Goal: Transaction & Acquisition: Download file/media

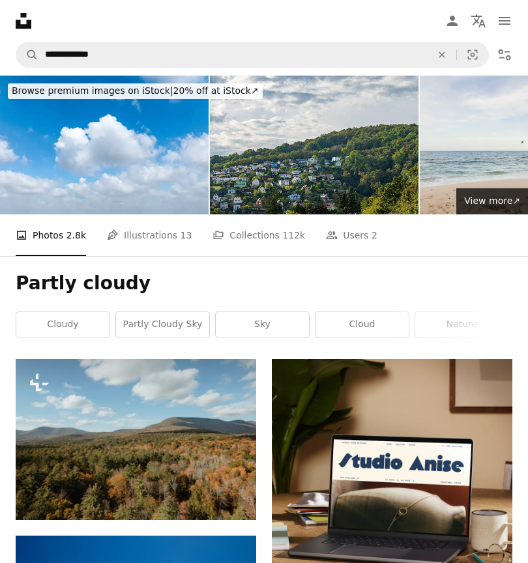
scroll to position [3191, 0]
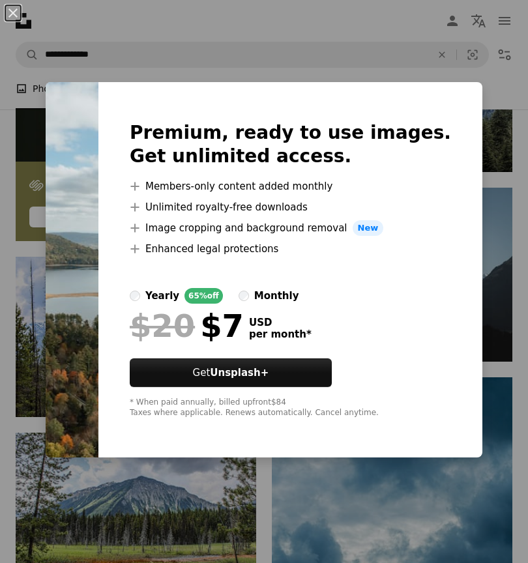
click at [57, 45] on div "An X shape Premium, ready to use images. Get unlimited access. A plus sign Memb…" at bounding box center [264, 281] width 528 height 563
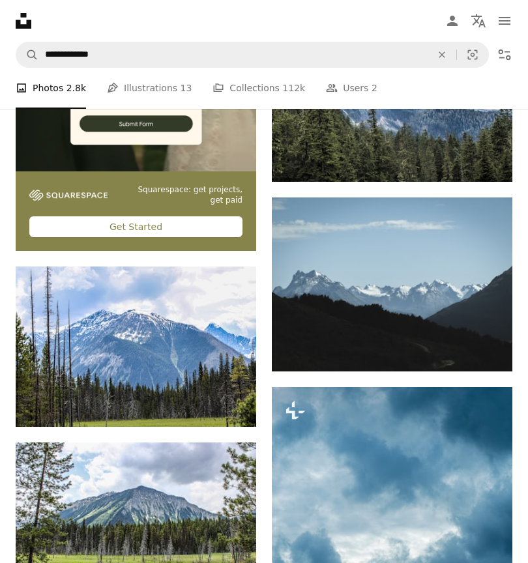
scroll to position [3181, 0]
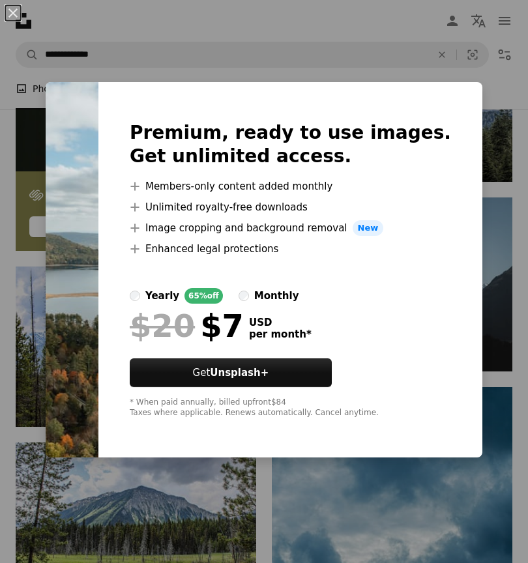
click at [67, 260] on img at bounding box center [72, 269] width 53 height 375
click at [85, 251] on img at bounding box center [72, 269] width 53 height 375
click at [98, 227] on img at bounding box center [72, 269] width 53 height 375
click at [92, 104] on div "An X shape Premium, ready to use images. Get unlimited access. A plus sign Memb…" at bounding box center [264, 281] width 528 height 563
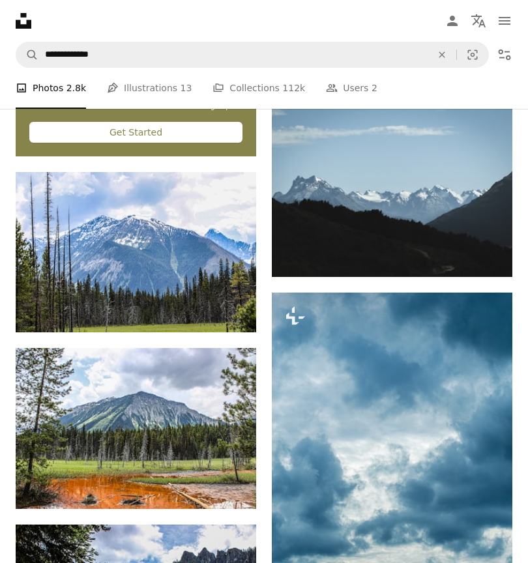
scroll to position [3276, 0]
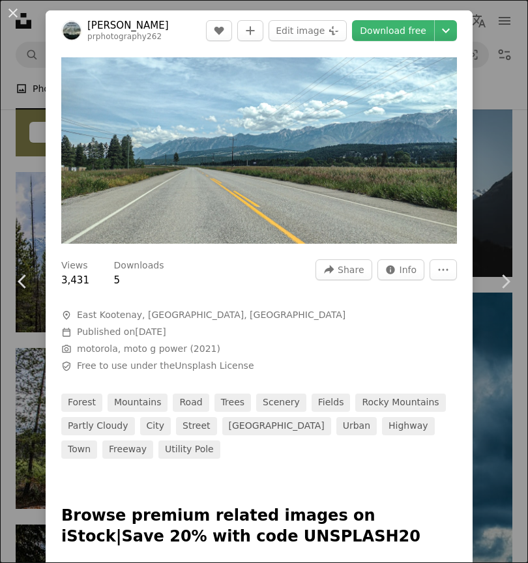
click at [227, 488] on div at bounding box center [259, 482] width 427 height 47
click at [401, 29] on link "Download free" at bounding box center [393, 30] width 82 height 21
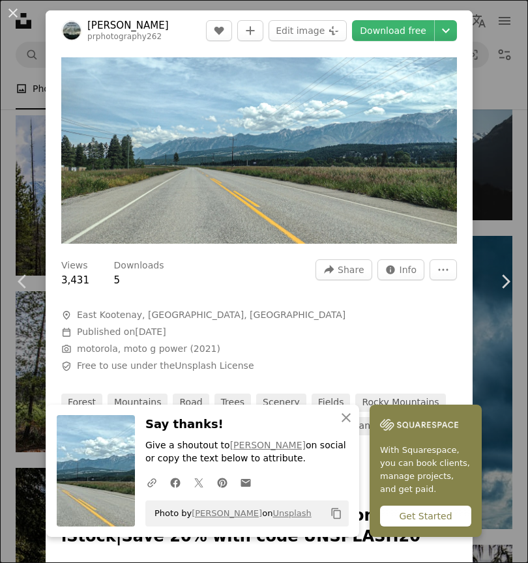
click at [10, 10] on button "An X shape" at bounding box center [13, 13] width 16 height 16
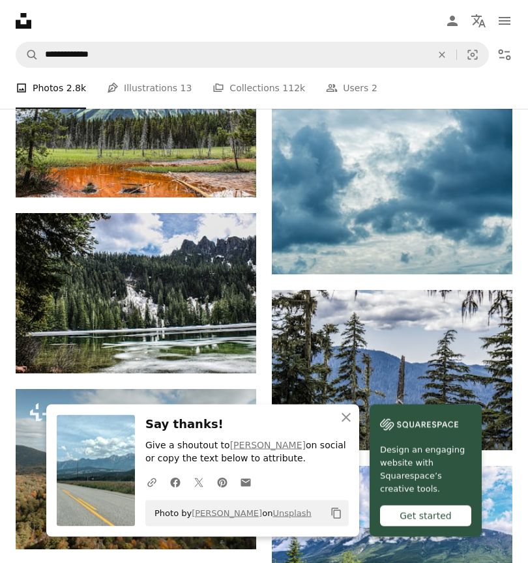
scroll to position [3587, 0]
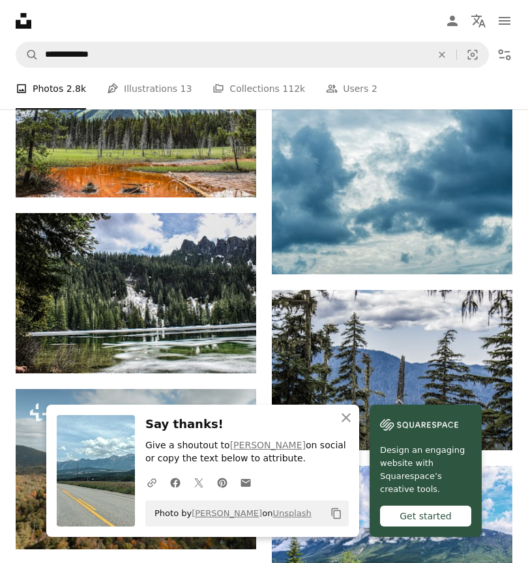
click at [354, 425] on icon "An X shape" at bounding box center [346, 418] width 16 height 16
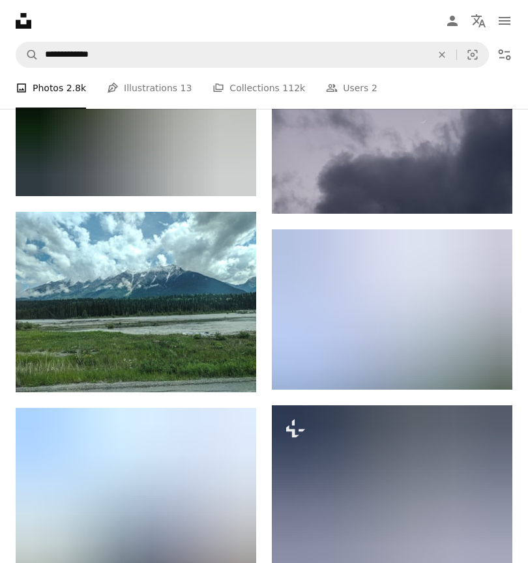
scroll to position [8755, 0]
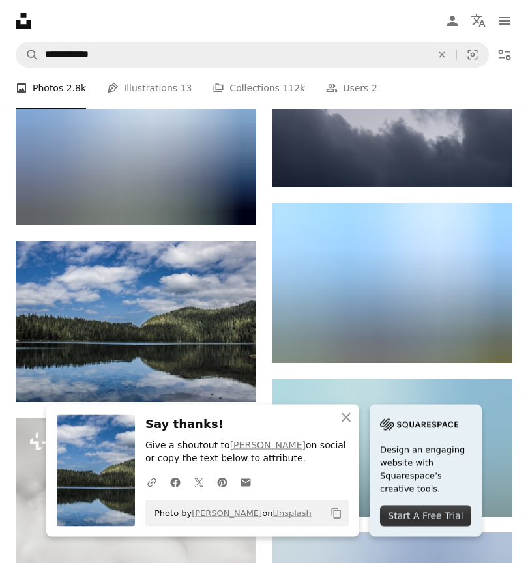
scroll to position [9300, 0]
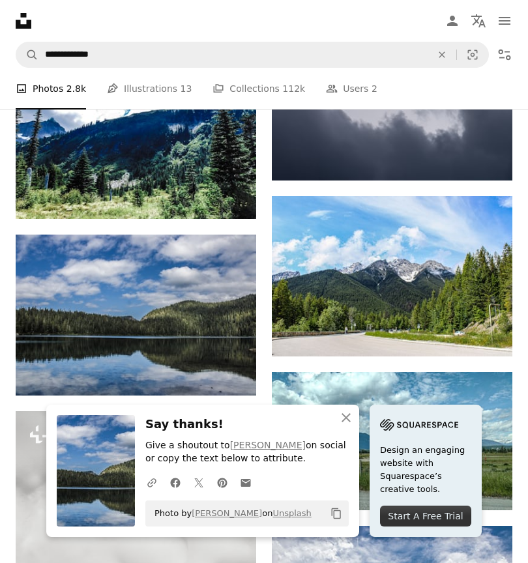
click at [354, 425] on icon "An X shape" at bounding box center [346, 418] width 16 height 16
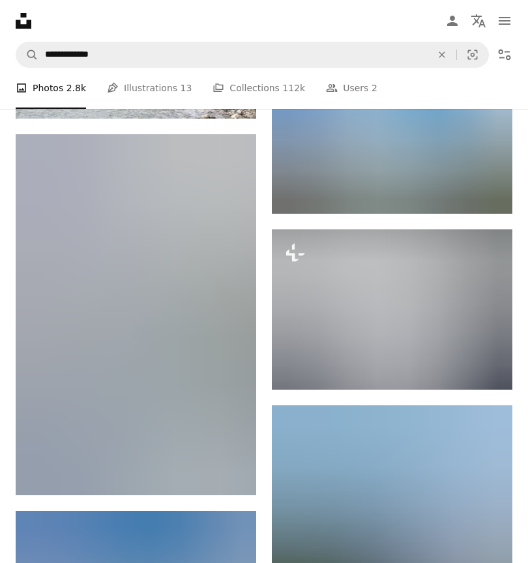
scroll to position [10305, 0]
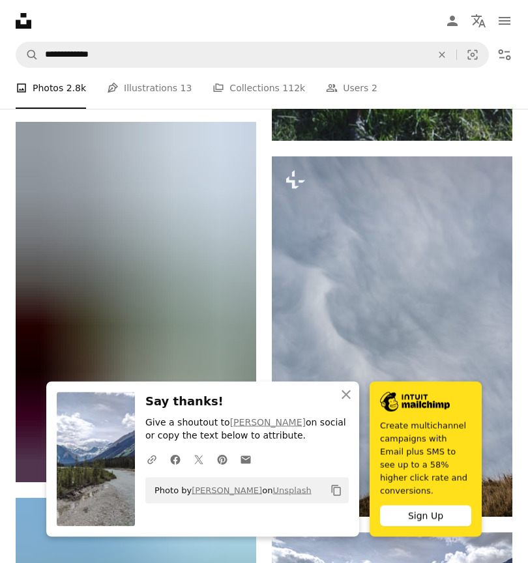
scroll to position [10903, 0]
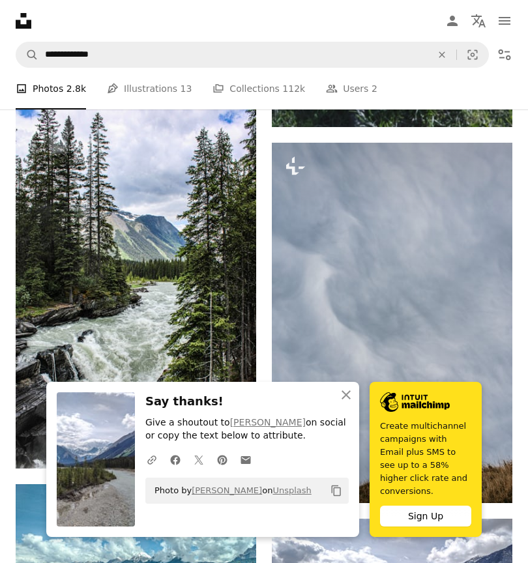
click at [354, 403] on icon "An X shape" at bounding box center [346, 395] width 16 height 16
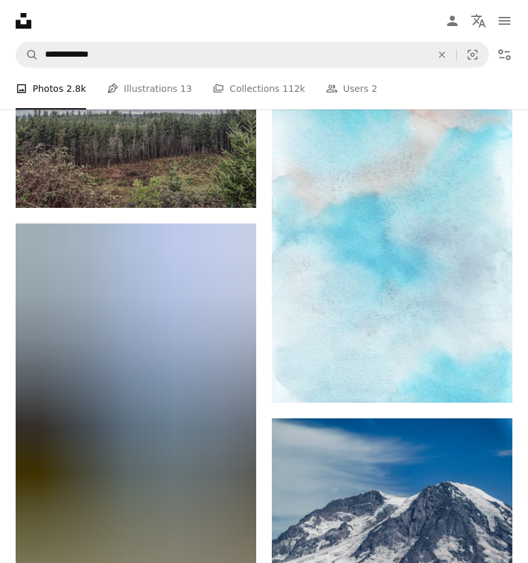
scroll to position [11906, 0]
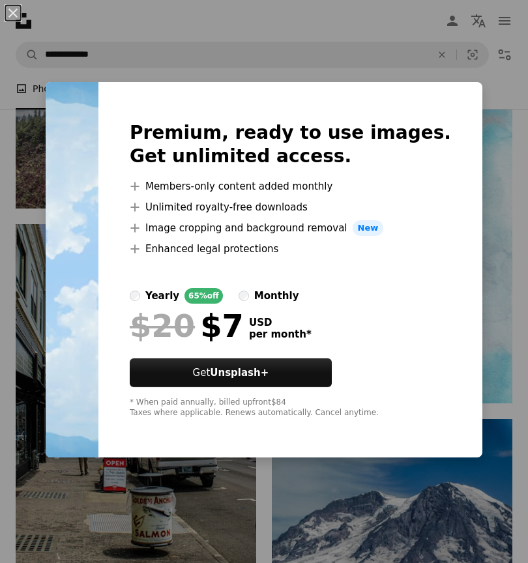
click at [28, 102] on div "An X shape Premium, ready to use images. Get unlimited access. A plus sign Memb…" at bounding box center [264, 281] width 528 height 563
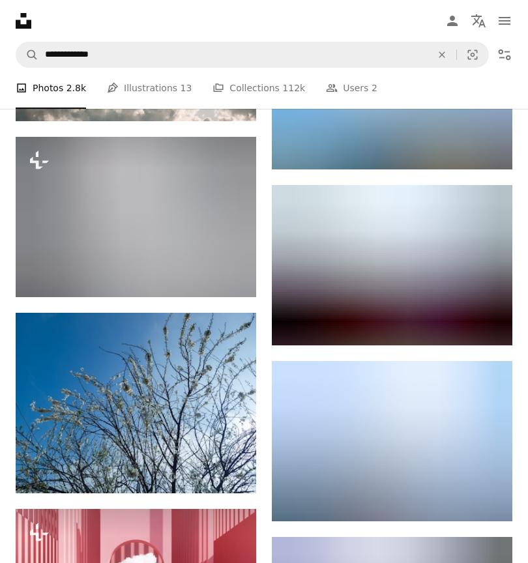
scroll to position [15259, 0]
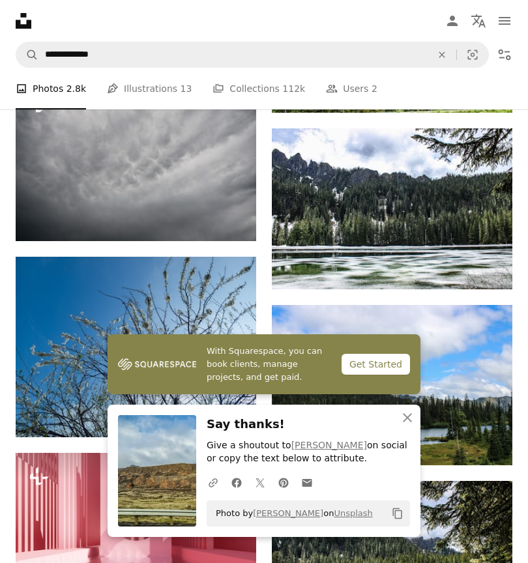
click at [408, 422] on icon "button" at bounding box center [407, 417] width 9 height 9
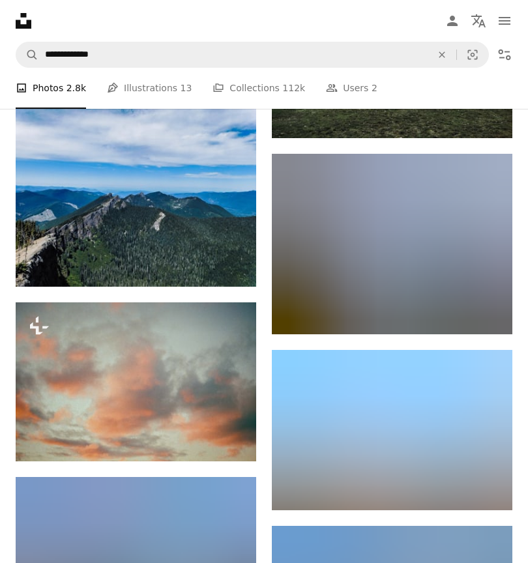
scroll to position [35374, 0]
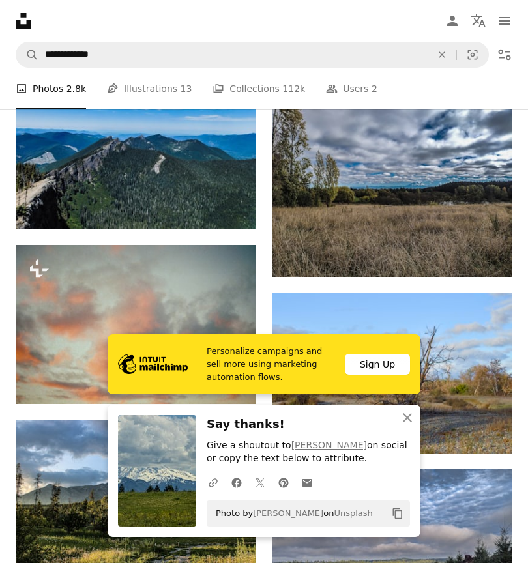
click at [409, 425] on icon "An X shape" at bounding box center [407, 418] width 16 height 16
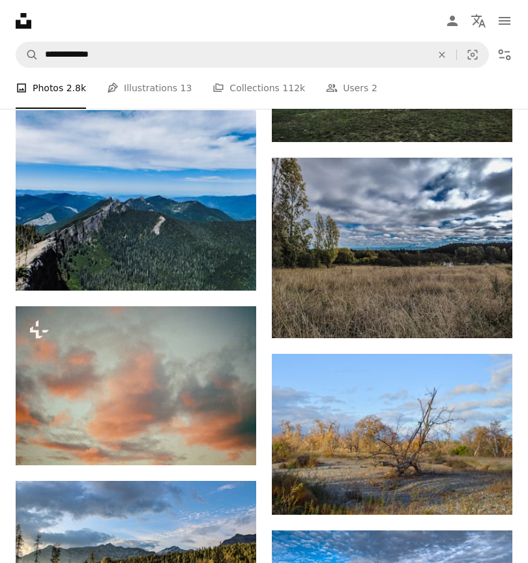
scroll to position [35459, 0]
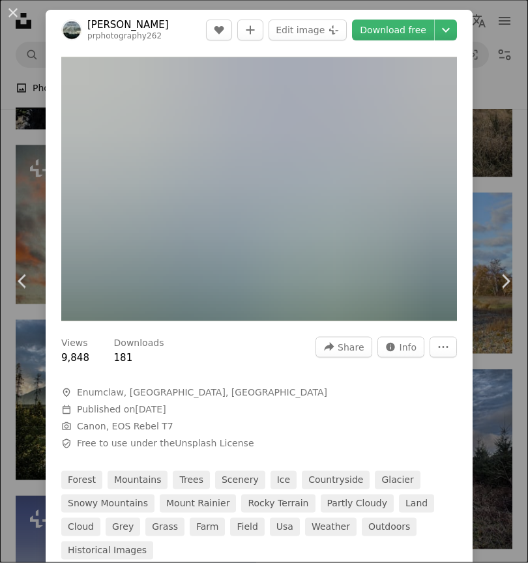
scroll to position [35471, 0]
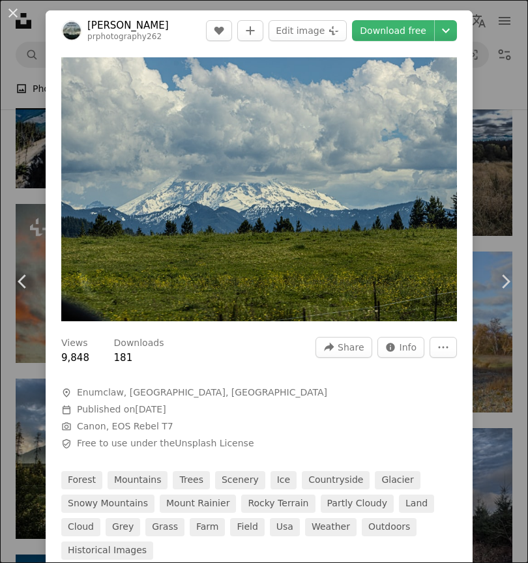
click at [9, 14] on button "An X shape" at bounding box center [13, 13] width 16 height 16
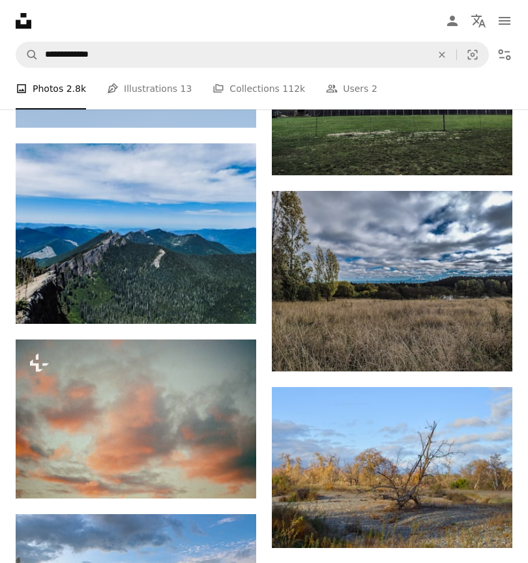
scroll to position [35365, 0]
